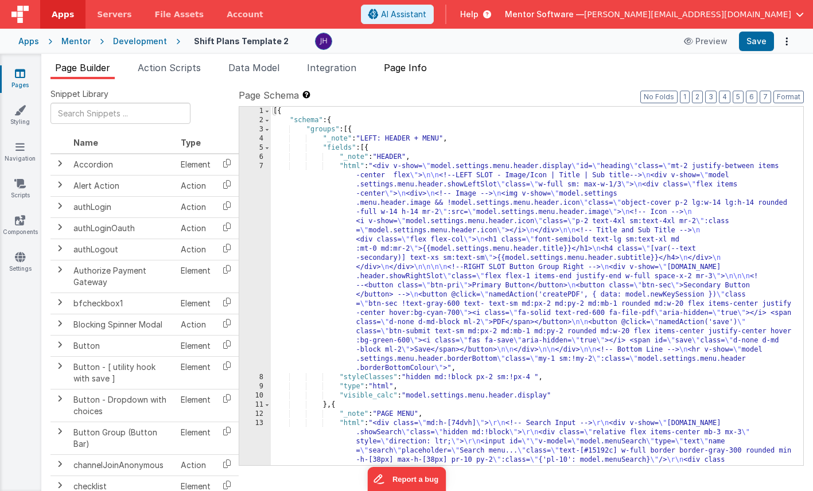
click at [417, 64] on span "Page Info" at bounding box center [405, 67] width 43 height 11
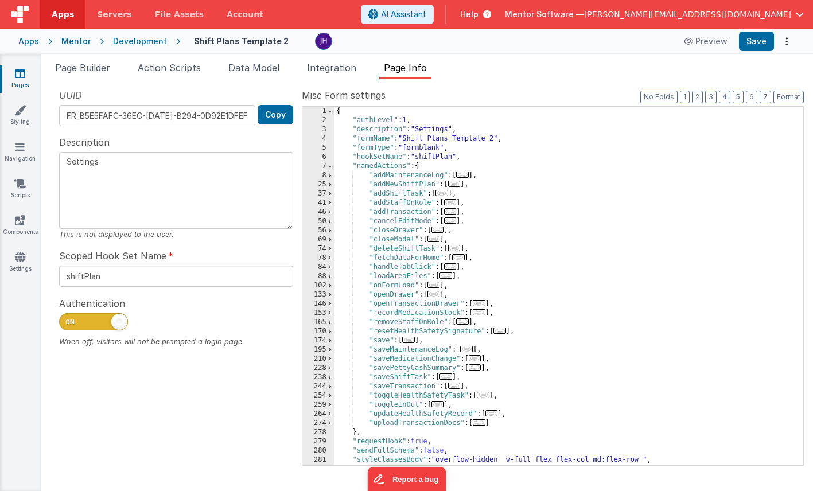
scroll to position [27, 0]
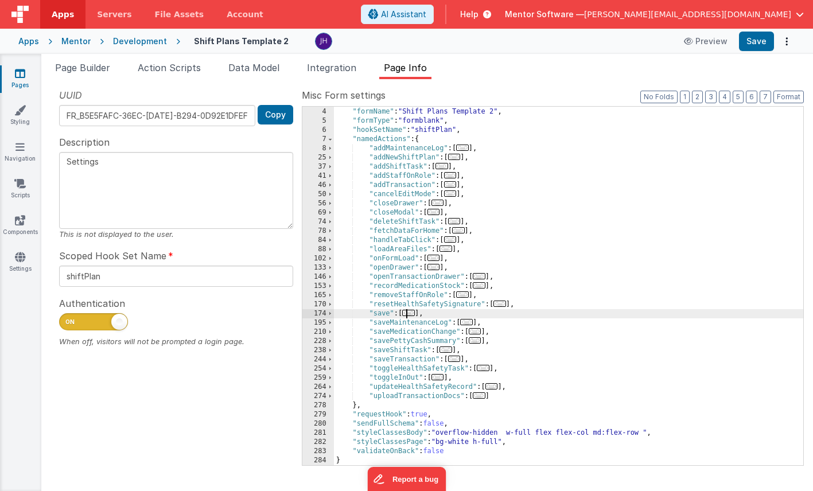
click at [414, 313] on span "..." at bounding box center [408, 313] width 13 height 6
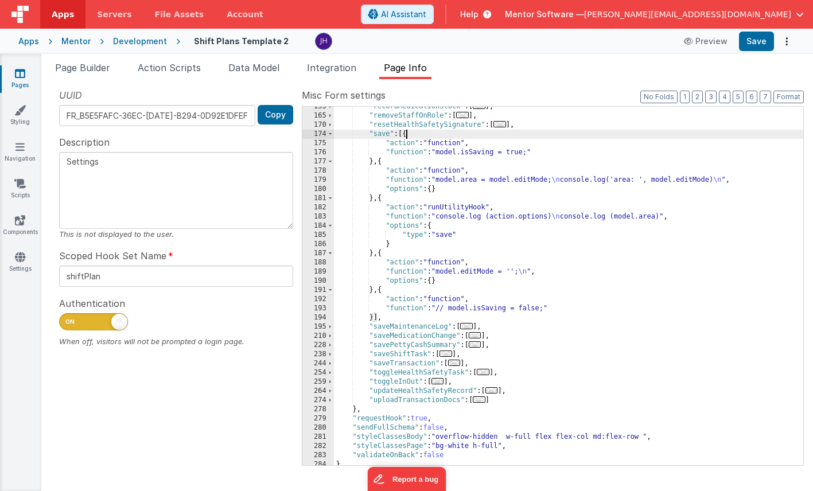
scroll to position [207, 0]
click at [331, 137] on span at bounding box center [330, 134] width 6 height 9
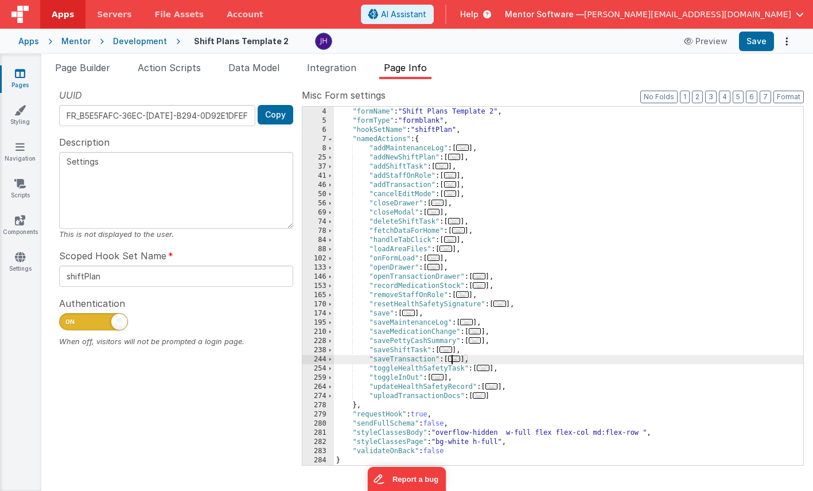
click at [459, 358] on span "..." at bounding box center [454, 359] width 13 height 6
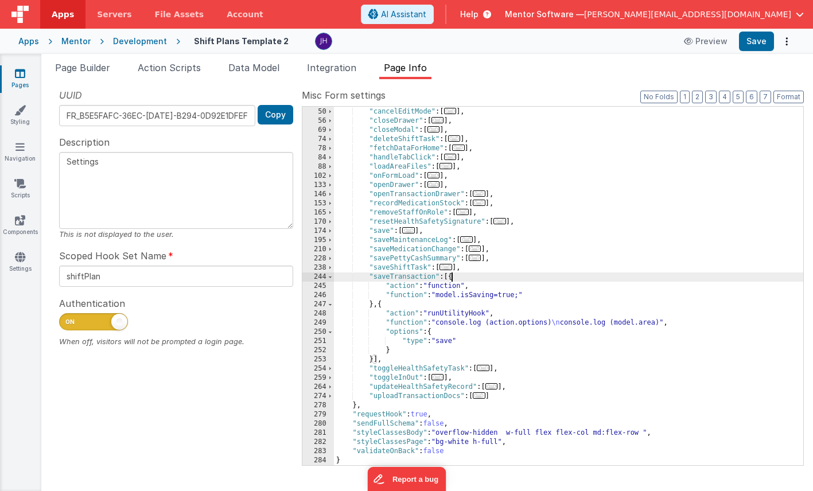
scroll to position [110, 0]
click at [445, 343] on div ""addTransaction" : [ ... ] , "cancelEditMode" : [ ... ] , "closeDrawer" : [ ...…" at bounding box center [569, 286] width 470 height 377
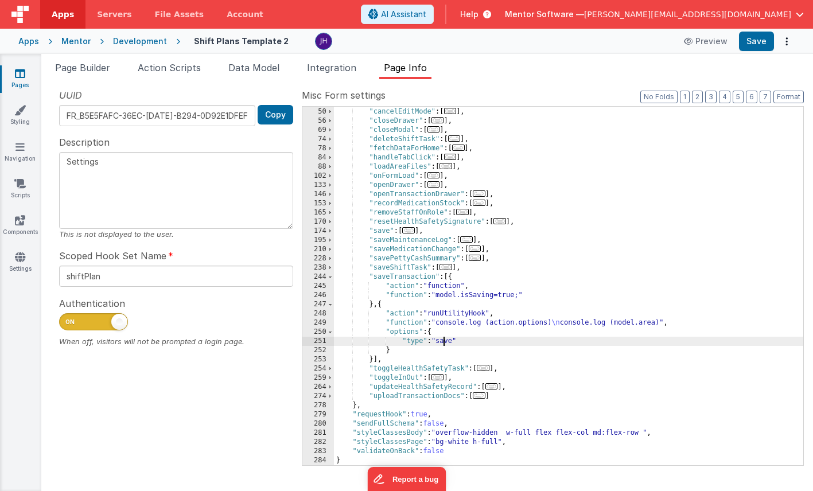
click at [445, 343] on div ""addTransaction" : [ ... ] , "cancelEditMode" : [ ... ] , "closeDrawer" : [ ...…" at bounding box center [569, 286] width 470 height 377
click at [753, 44] on button "Save" at bounding box center [756, 42] width 35 height 20
click at [331, 276] on span at bounding box center [330, 277] width 6 height 9
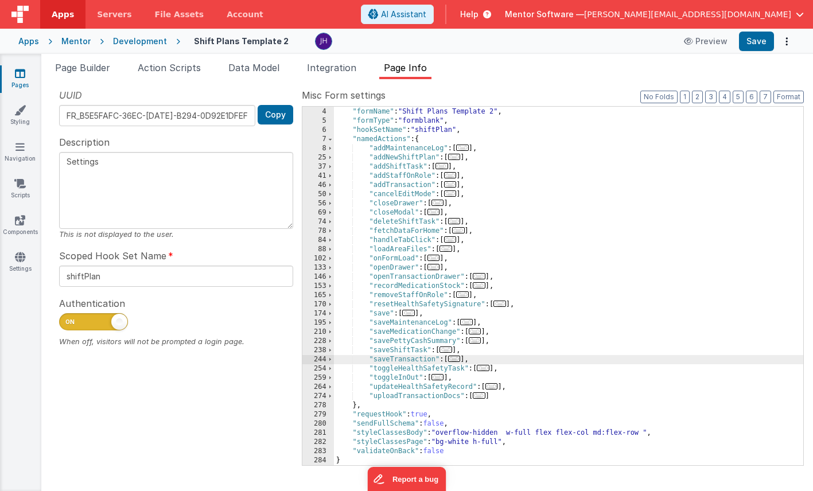
click at [478, 341] on span "..." at bounding box center [475, 341] width 13 height 6
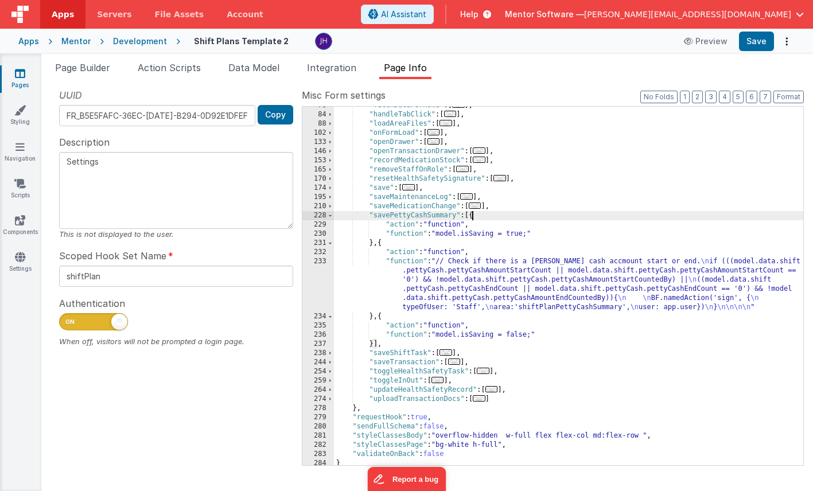
scroll to position [156, 0]
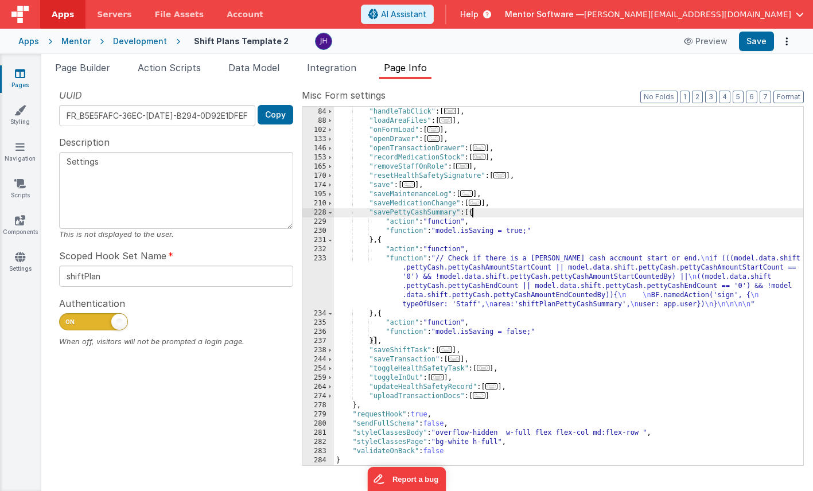
click at [502, 274] on div ""fetchDataForHome" : [ ... ] , "handleTabClick" : [ ... ] , "loadAreaFiles" : […" at bounding box center [569, 286] width 470 height 377
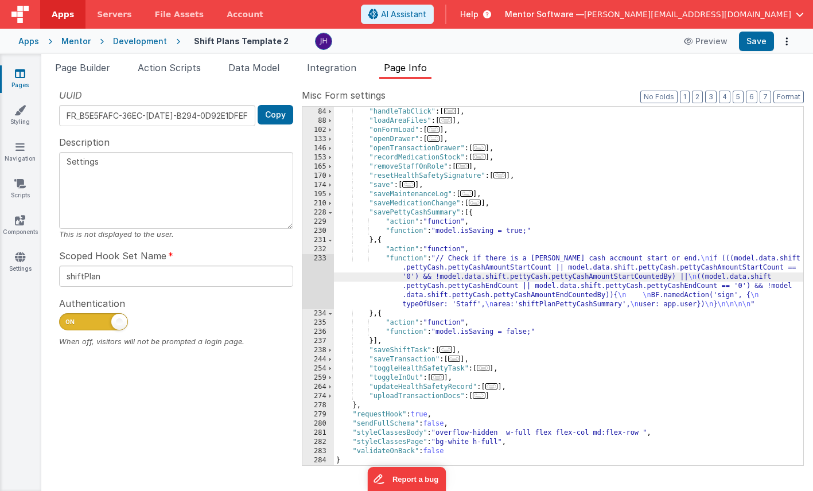
click at [322, 284] on div "233" at bounding box center [318, 281] width 32 height 55
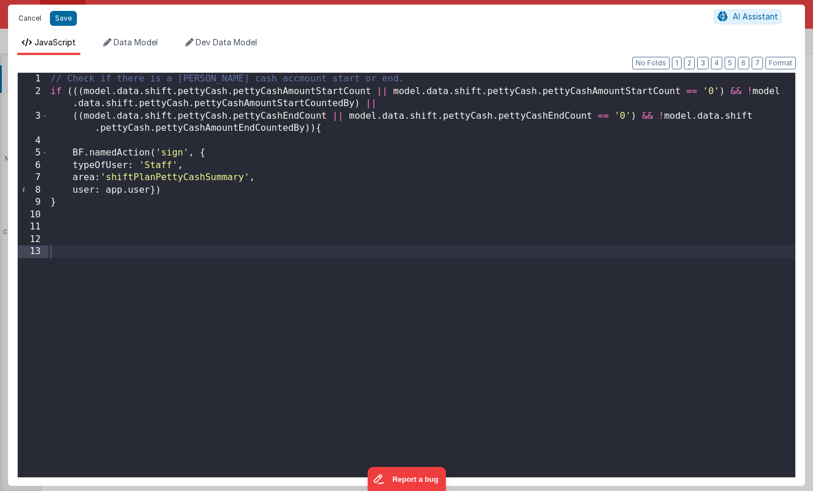
click at [30, 18] on button "Cancel" at bounding box center [30, 18] width 34 height 16
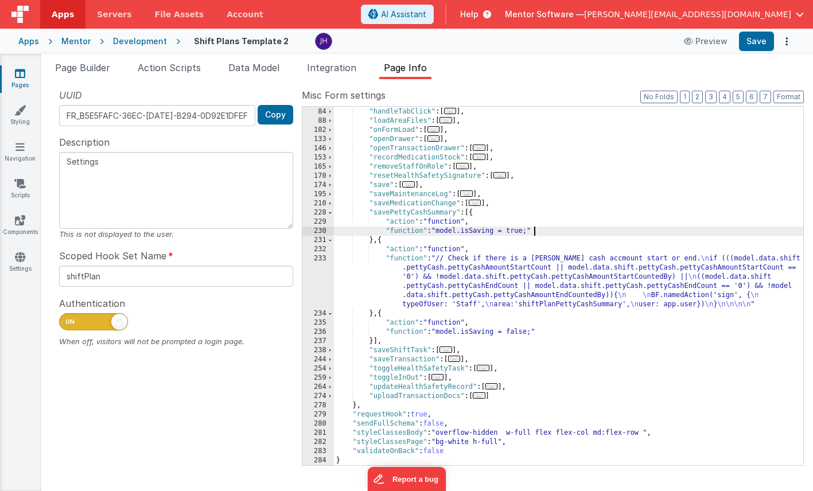
click at [729, 235] on div ""fetchDataForHome" : [ ... ] , "handleTabClick" : [ ... ] , "loadAreaFiles" : […" at bounding box center [569, 286] width 470 height 377
